Goal: Transaction & Acquisition: Book appointment/travel/reservation

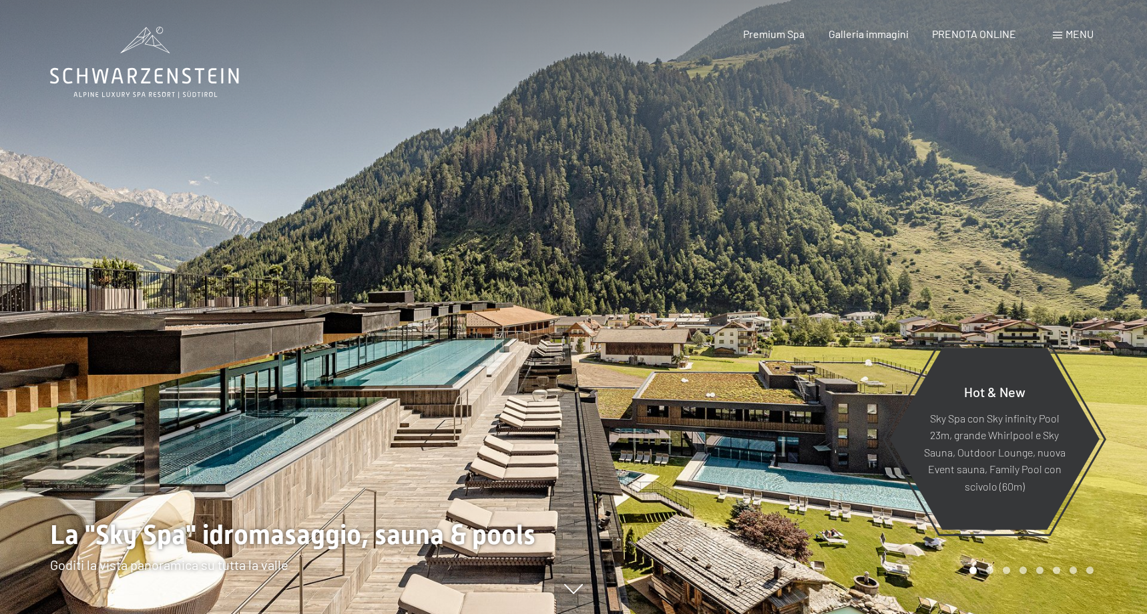
click at [988, 37] on span "PRENOTA ONLINE" at bounding box center [974, 33] width 84 height 13
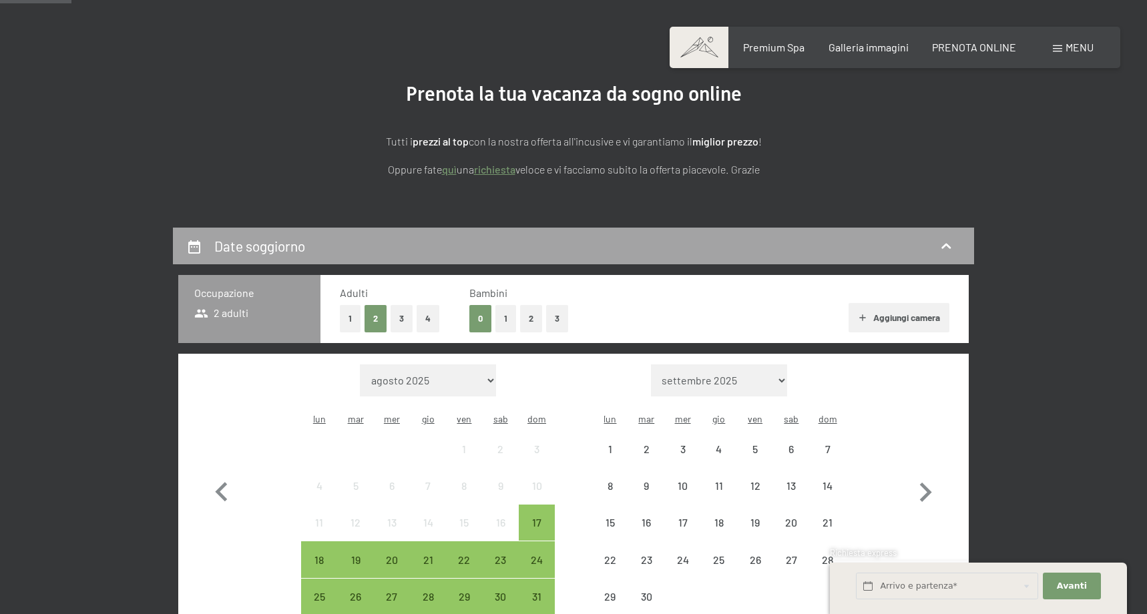
scroll to position [234, 0]
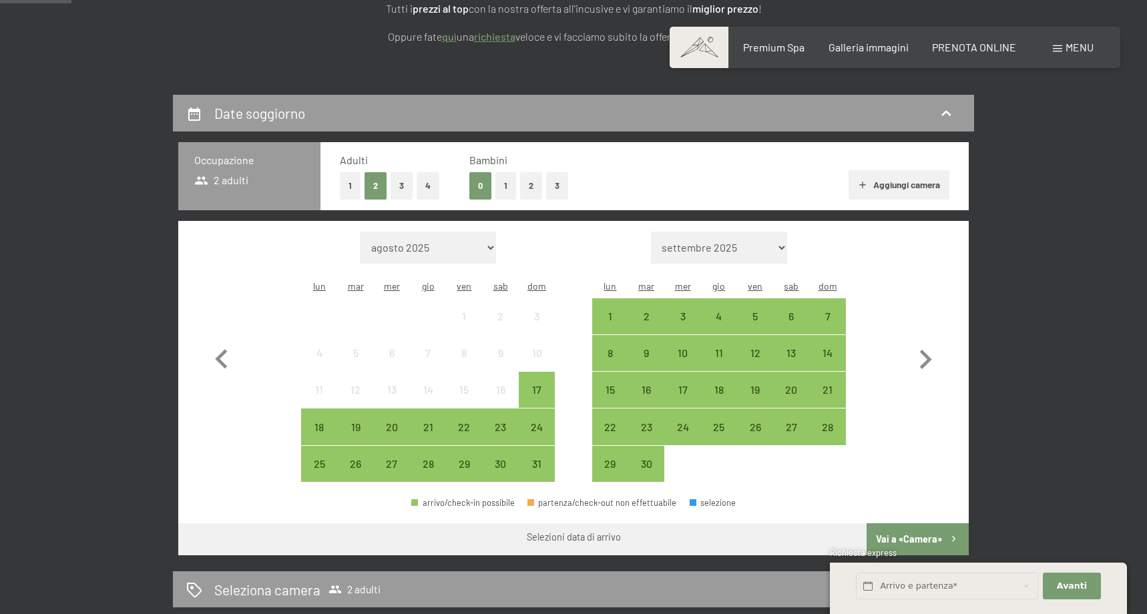
click at [530, 190] on button "2" at bounding box center [531, 185] width 22 height 27
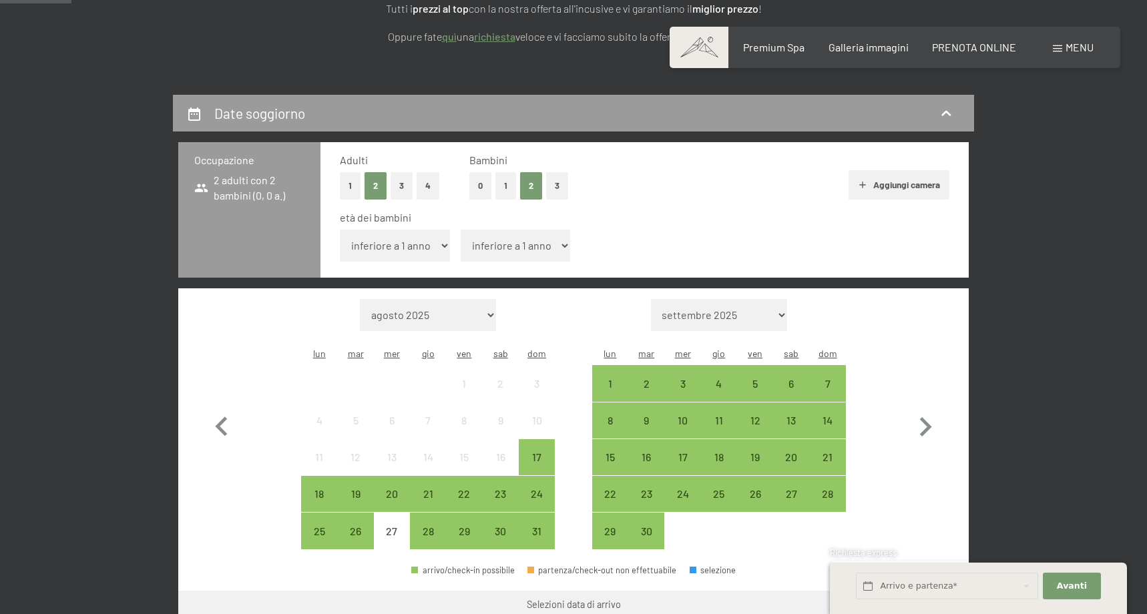
select select "6"
select select "8"
click at [537, 489] on div "24" at bounding box center [536, 505] width 33 height 33
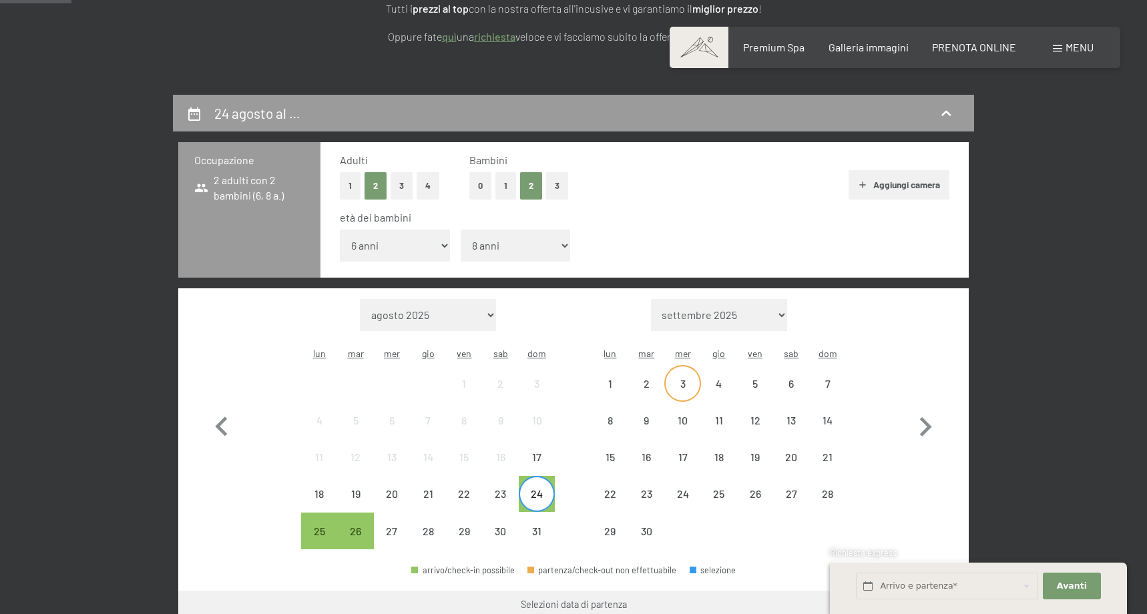
click at [678, 379] on div "3" at bounding box center [682, 395] width 33 height 33
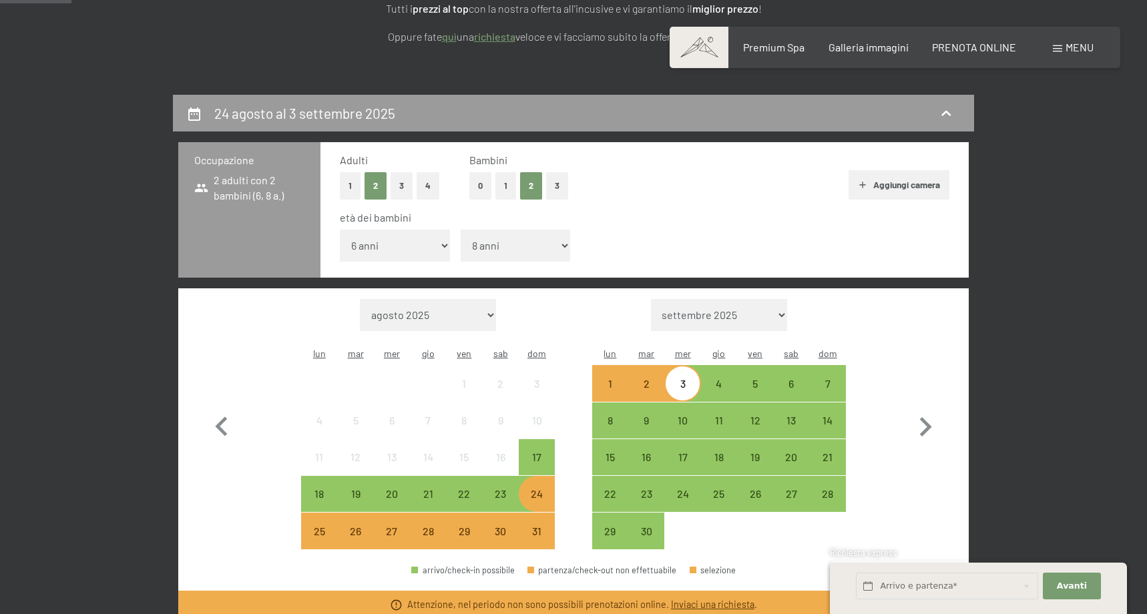
click at [516, 526] on div "30" at bounding box center [500, 542] width 33 height 33
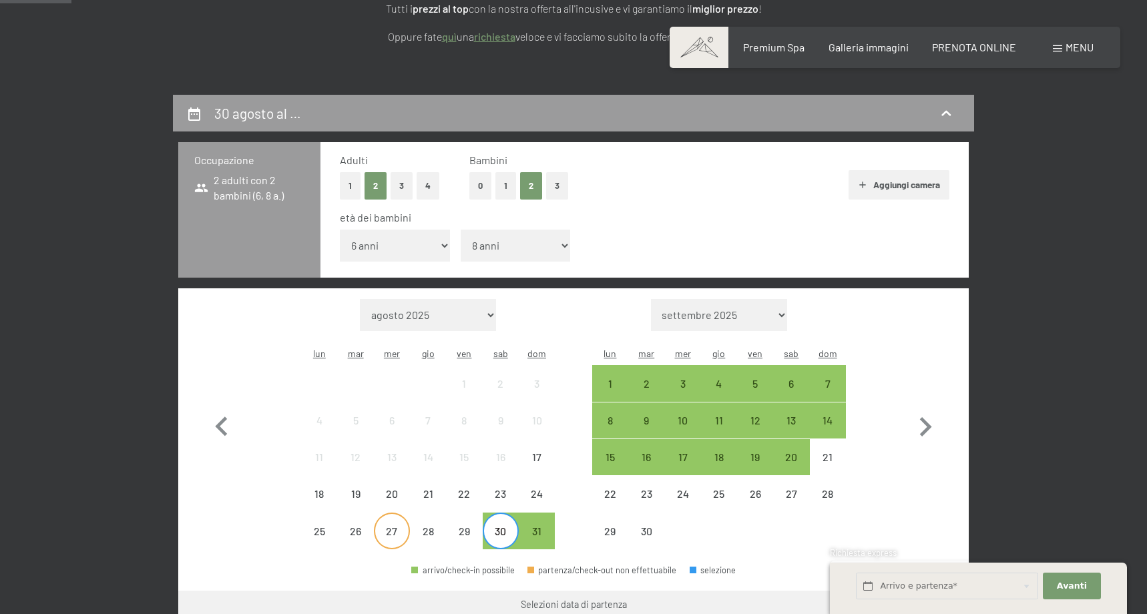
click at [393, 526] on div "27" at bounding box center [391, 542] width 33 height 33
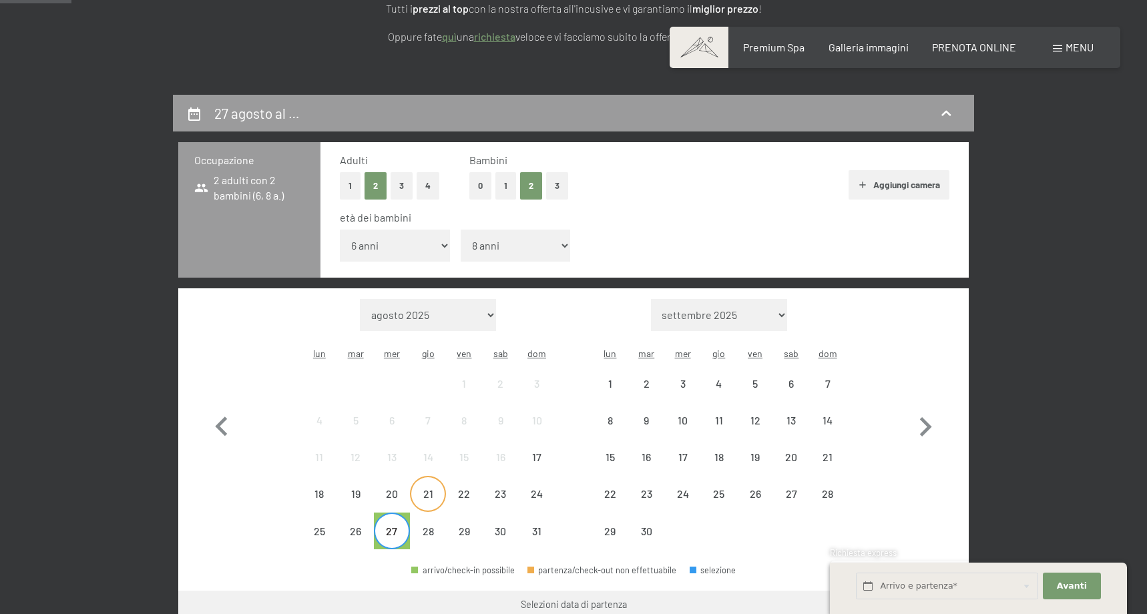
click at [444, 489] on div "21" at bounding box center [427, 505] width 33 height 33
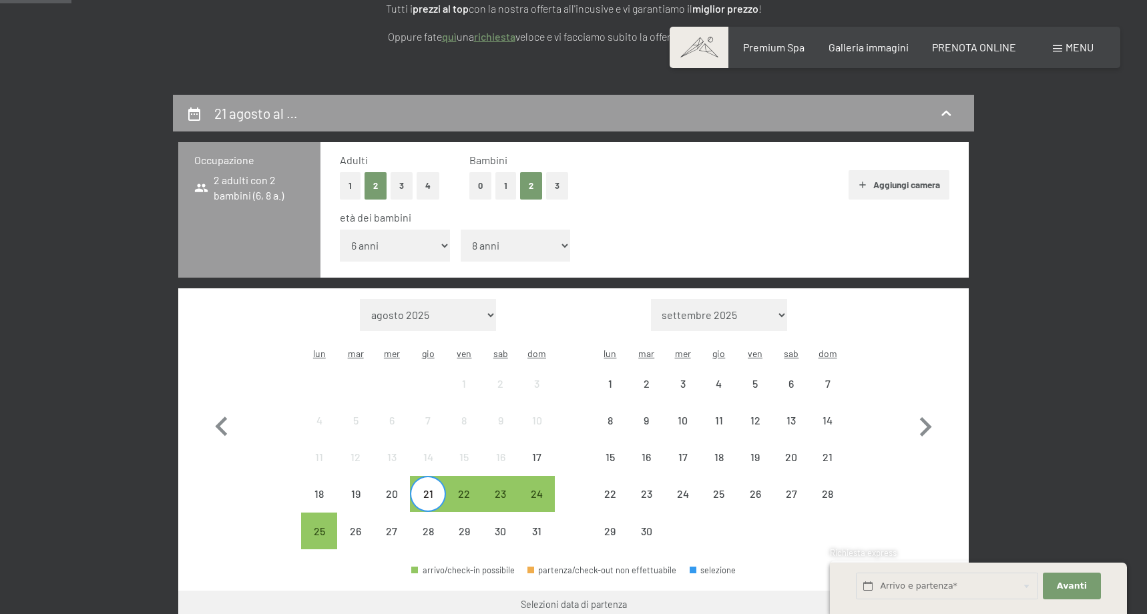
click at [423, 489] on div "21" at bounding box center [427, 505] width 33 height 33
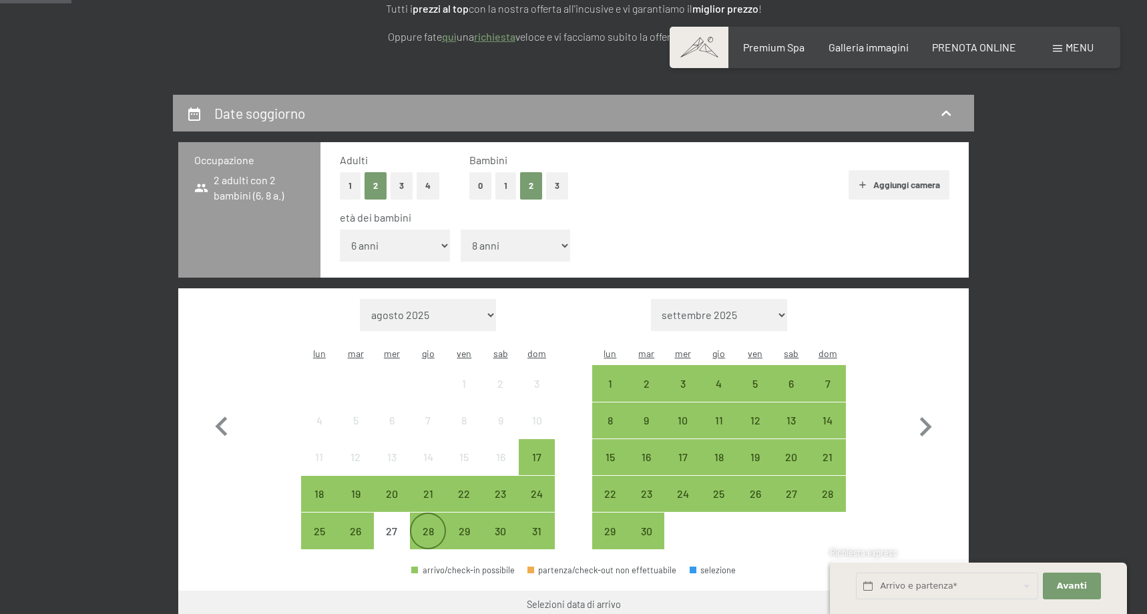
click at [423, 526] on div "28" at bounding box center [427, 542] width 33 height 33
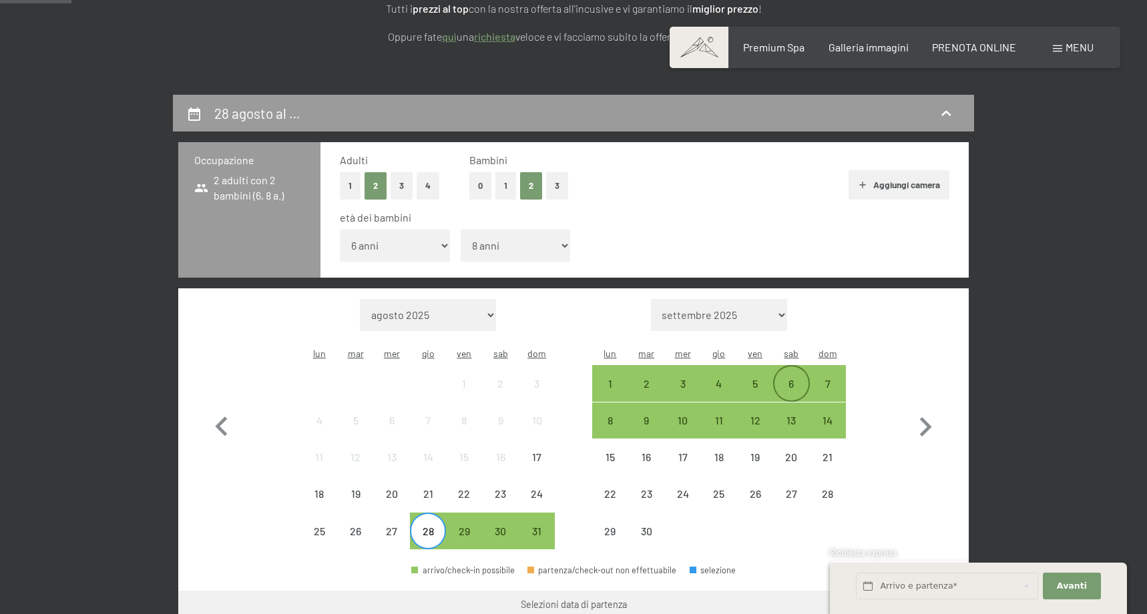
click at [792, 379] on div "6" at bounding box center [790, 395] width 33 height 33
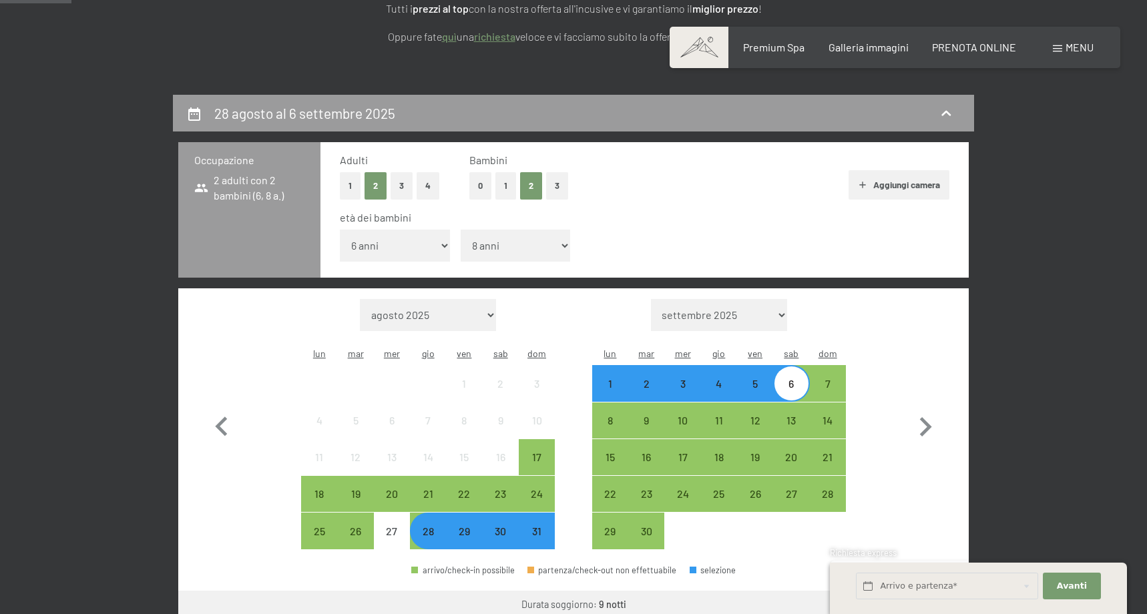
click at [427, 526] on div "28" at bounding box center [427, 542] width 33 height 33
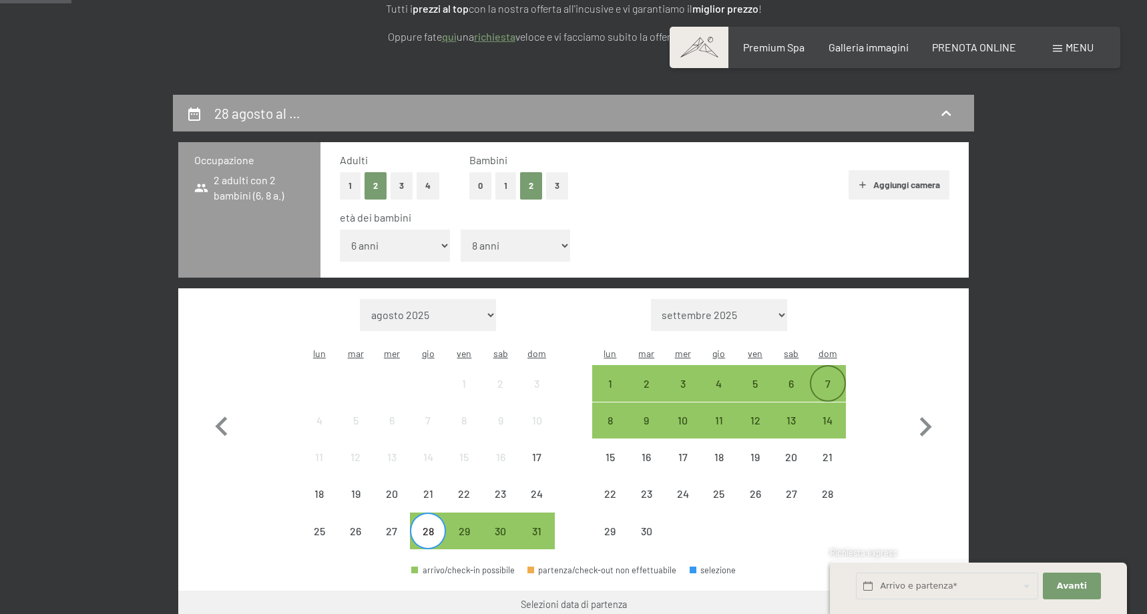
click at [826, 379] on div "7" at bounding box center [827, 395] width 33 height 33
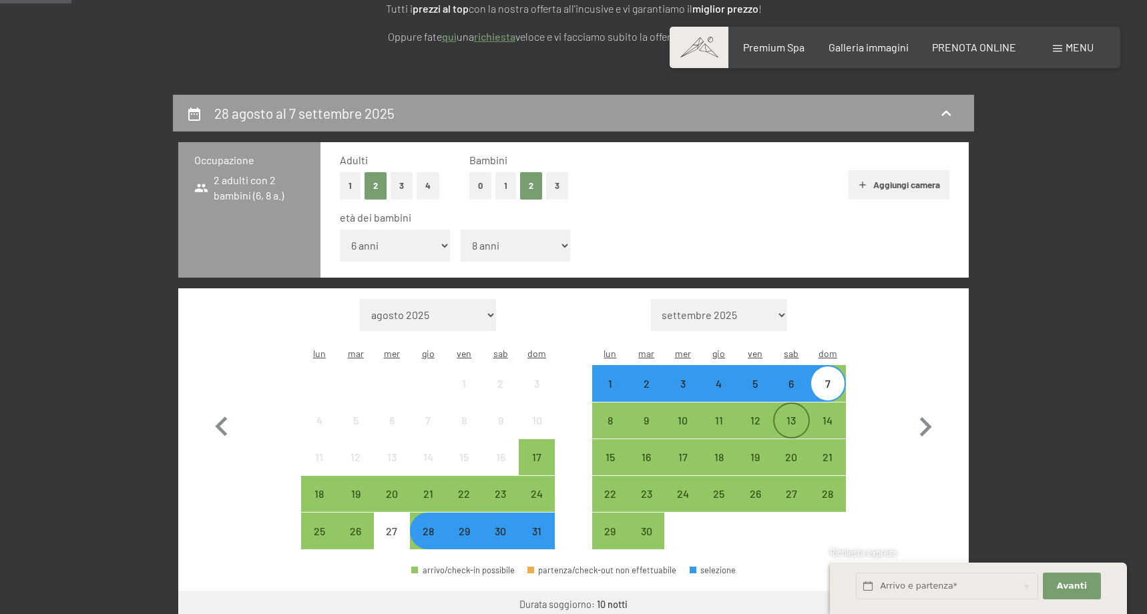
scroll to position [352, 0]
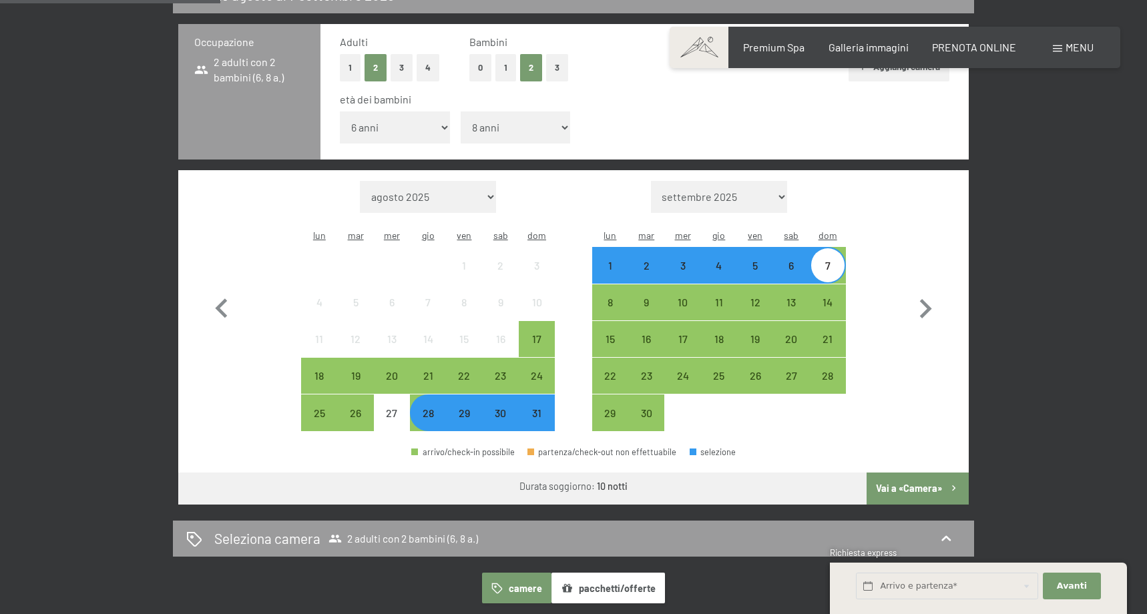
click at [918, 473] on button "Vai a «Camera»" at bounding box center [918, 489] width 102 height 32
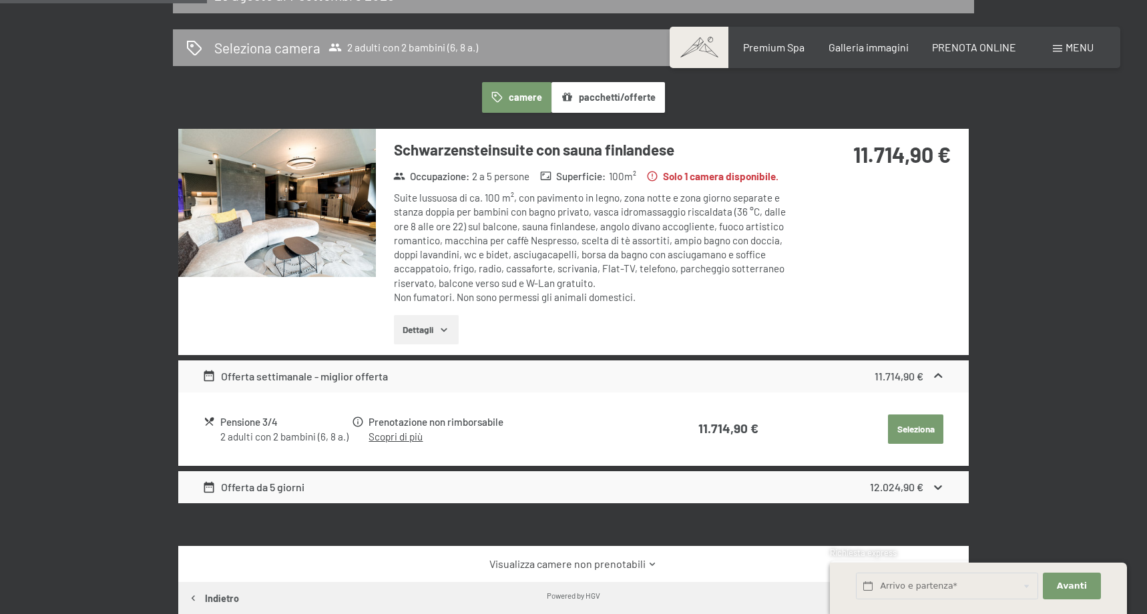
scroll to position [328, 0]
